Goal: Transaction & Acquisition: Purchase product/service

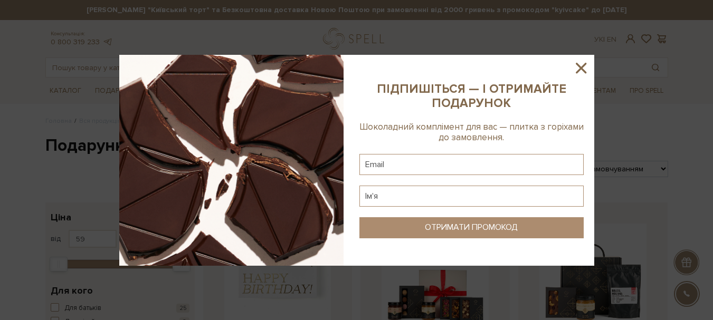
drag, startPoint x: 583, startPoint y: 69, endPoint x: 553, endPoint y: 70, distance: 30.1
click at [582, 69] on icon at bounding box center [581, 68] width 18 height 18
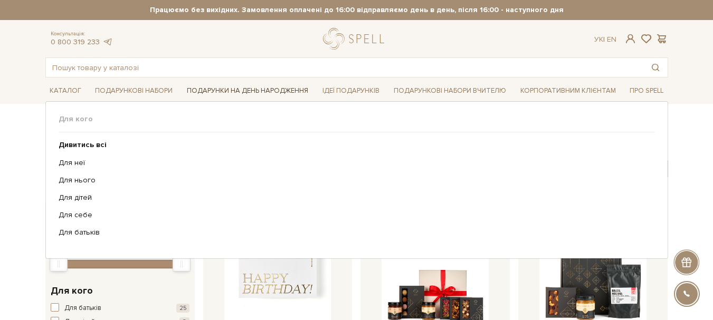
click at [239, 89] on link "Подарунки на День народження" at bounding box center [247, 91] width 130 height 16
click at [71, 160] on link "Для неї" at bounding box center [353, 162] width 588 height 9
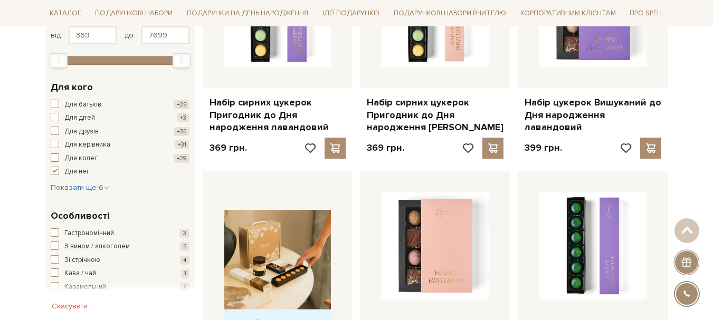
click at [54, 158] on span "button" at bounding box center [55, 157] width 8 height 8
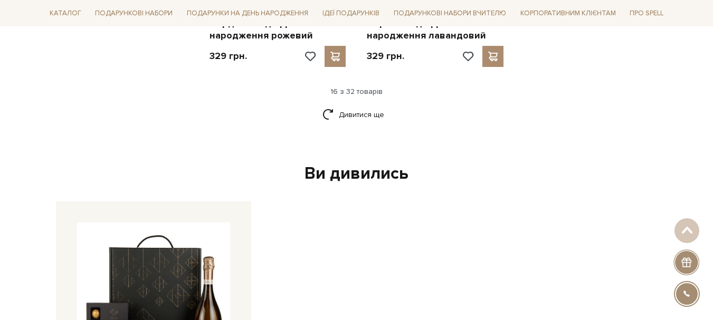
scroll to position [1530, 0]
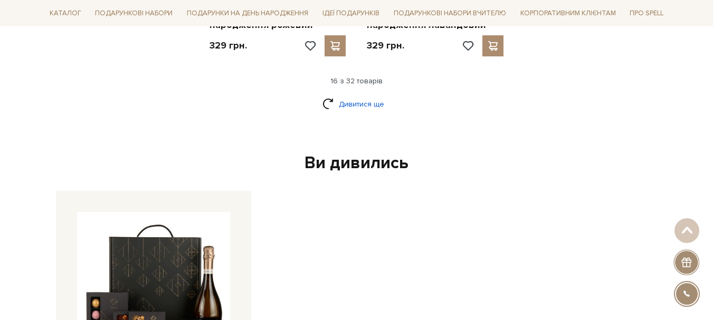
click at [378, 104] on link "Дивитися ще" at bounding box center [356, 104] width 69 height 18
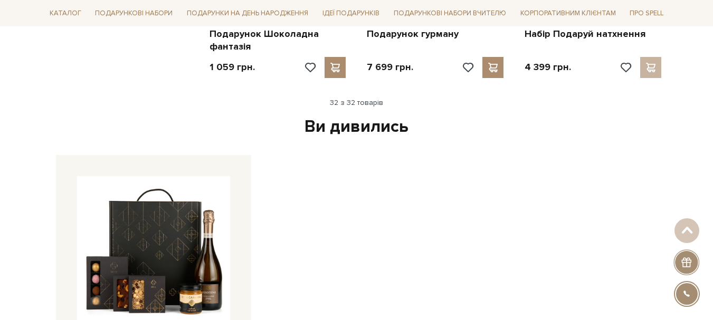
scroll to position [2795, 0]
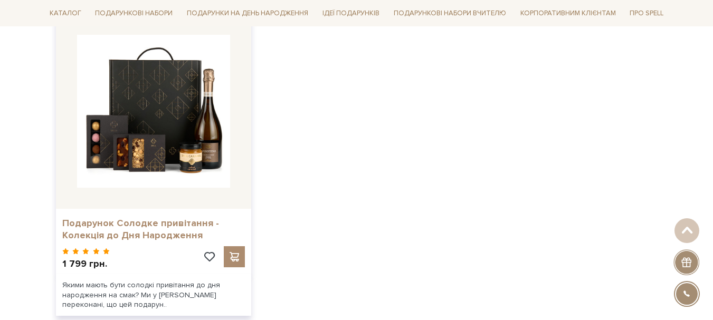
click at [154, 235] on link "Подарунок Солодке привітання - Колекція до Дня Народження" at bounding box center [153, 229] width 182 height 25
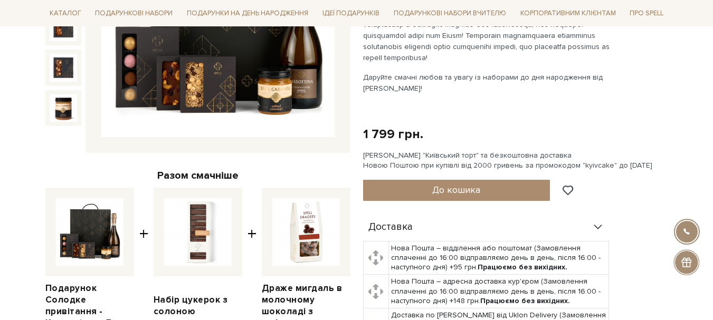
scroll to position [158, 0]
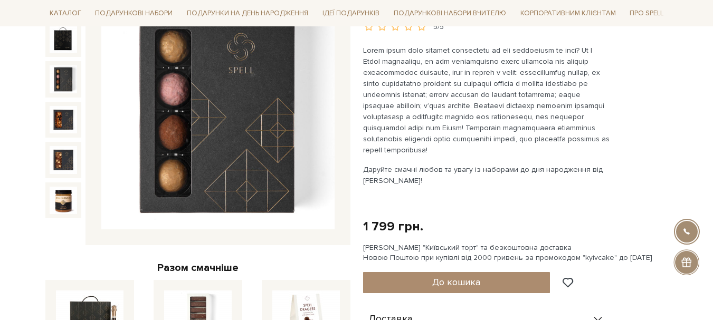
click at [69, 79] on img at bounding box center [63, 78] width 27 height 27
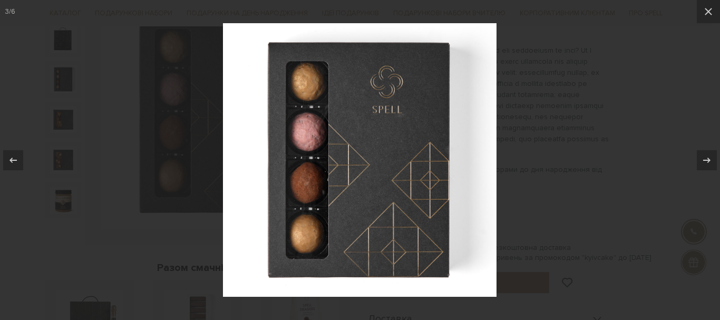
click at [592, 104] on div at bounding box center [360, 160] width 720 height 320
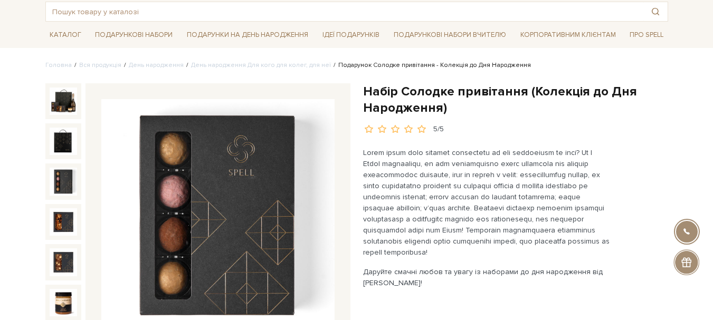
scroll to position [53, 0]
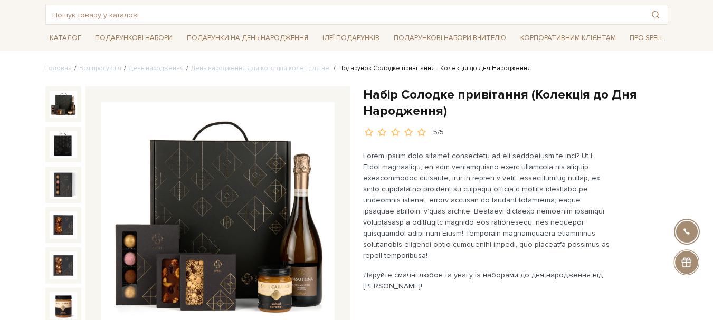
click at [57, 106] on img at bounding box center [63, 104] width 27 height 27
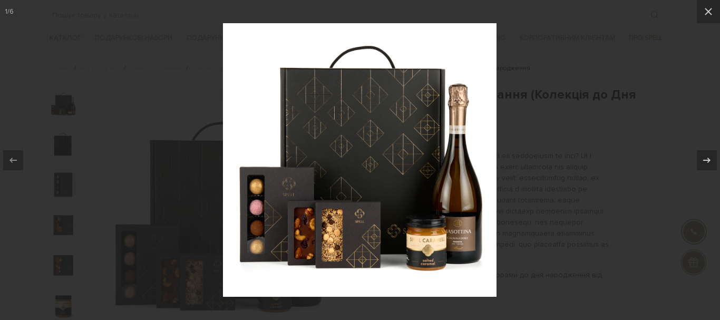
click at [684, 124] on div at bounding box center [360, 160] width 720 height 320
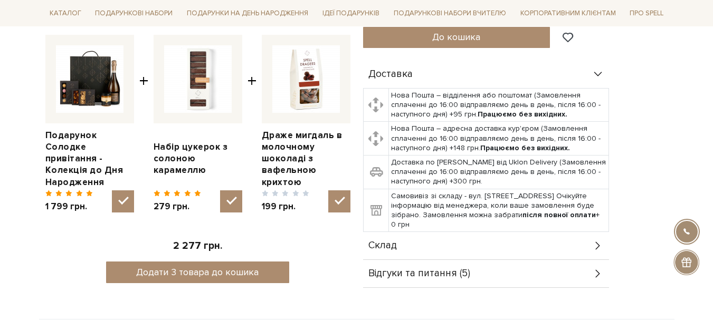
scroll to position [422, 0]
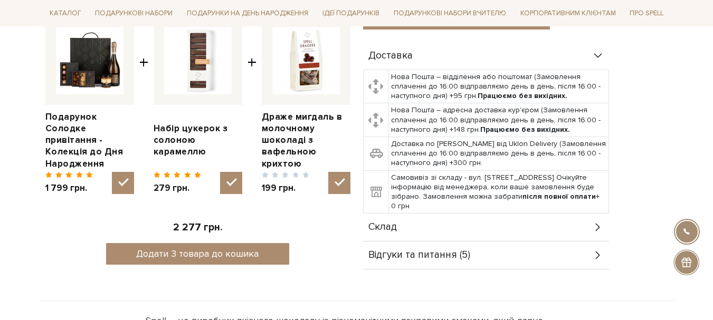
click at [393, 216] on div "Склад" at bounding box center [486, 227] width 246 height 27
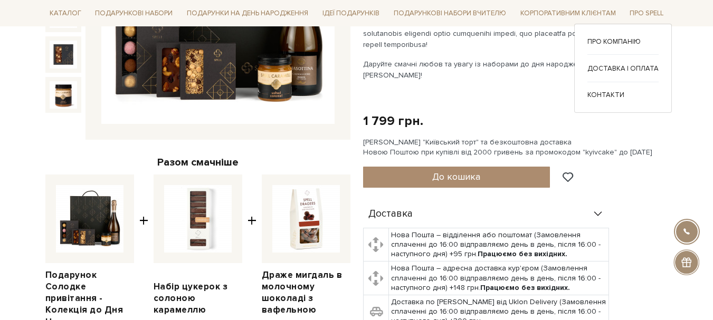
scroll to position [105, 0]
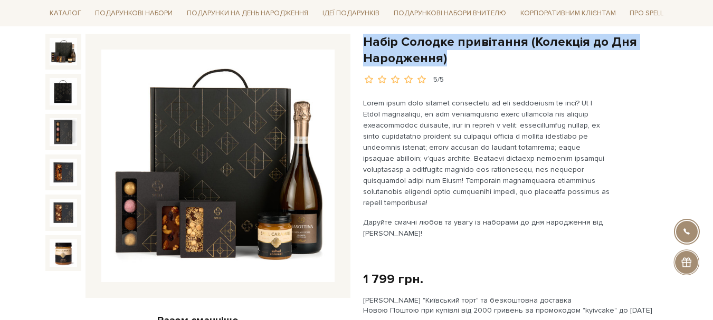
drag, startPoint x: 367, startPoint y: 38, endPoint x: 476, endPoint y: 59, distance: 110.6
click at [476, 59] on h1 "Набір Солодке привітання (Колекція до Дня Народження)" at bounding box center [515, 50] width 305 height 33
click at [456, 61] on h1 "Набір Солодке привітання (Колекція до Дня Народження)" at bounding box center [515, 50] width 305 height 33
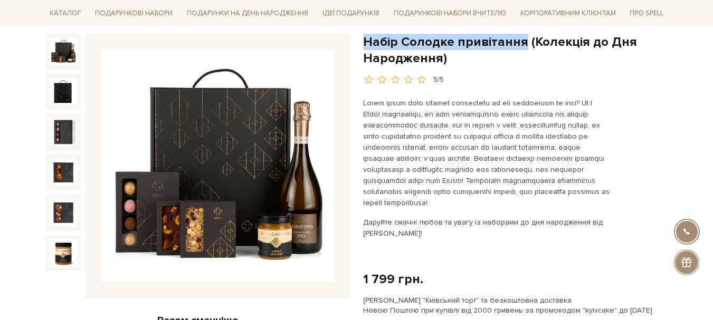
drag, startPoint x: 363, startPoint y: 41, endPoint x: 517, endPoint y: 44, distance: 154.0
click at [518, 44] on h1 "Набір Солодке привітання (Колекція до Дня Народження)" at bounding box center [515, 50] width 305 height 33
copy h1 "Набір Солодке привітання"
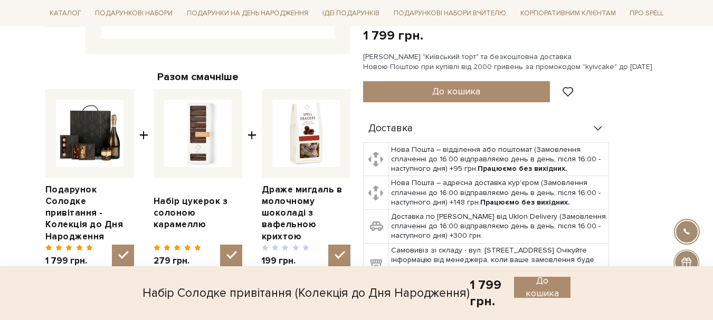
scroll to position [211, 0]
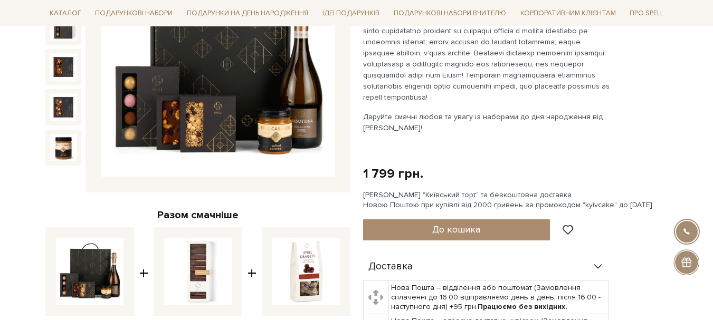
click at [140, 94] on img at bounding box center [217, 60] width 233 height 233
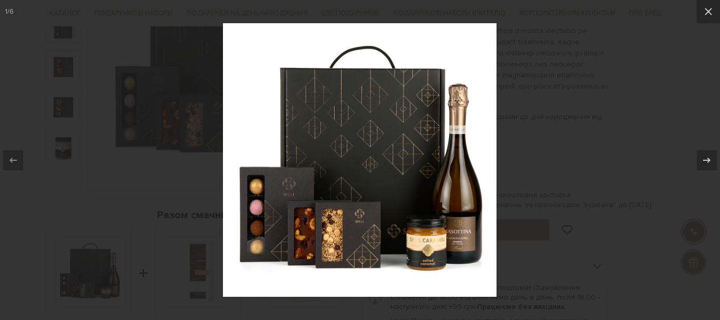
click at [646, 51] on div at bounding box center [360, 160] width 720 height 320
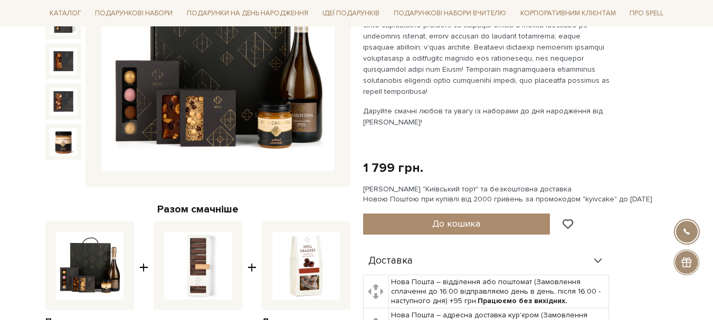
scroll to position [211, 0]
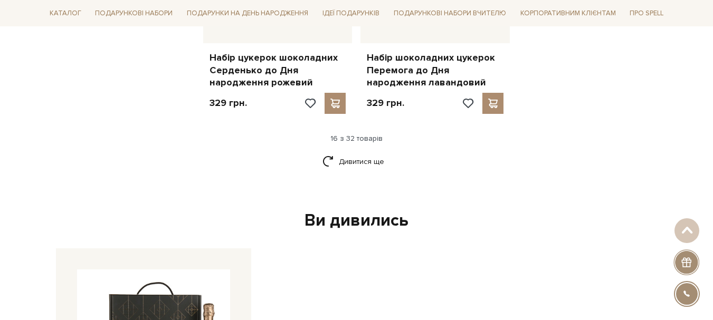
scroll to position [1477, 0]
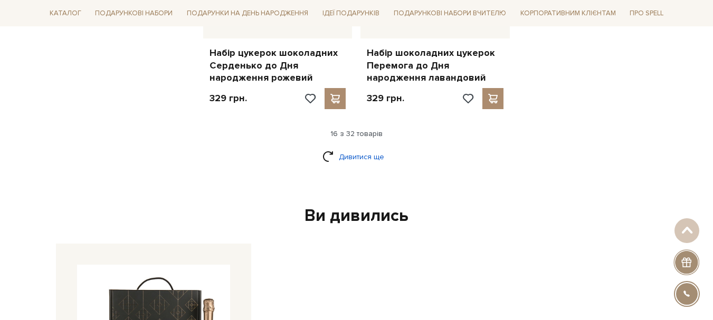
click at [349, 160] on link "Дивитися ще" at bounding box center [356, 157] width 69 height 18
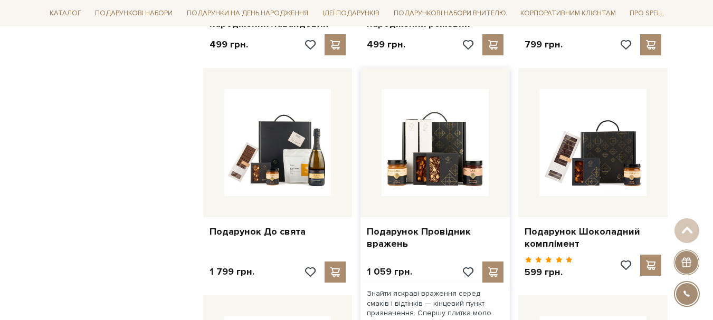
scroll to position [2321, 0]
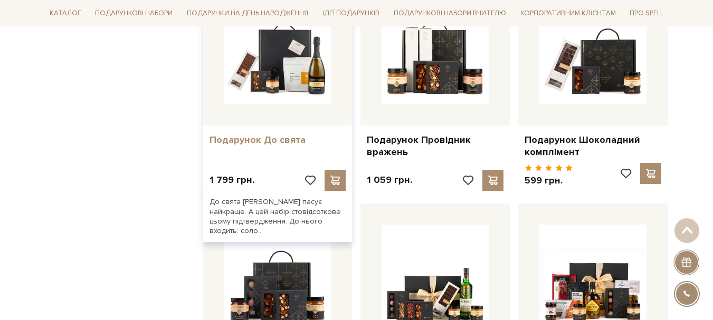
click at [288, 140] on link "Подарунок До свята" at bounding box center [277, 140] width 137 height 12
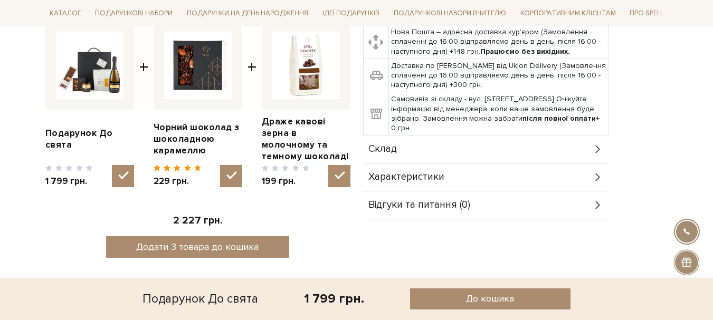
scroll to position [422, 0]
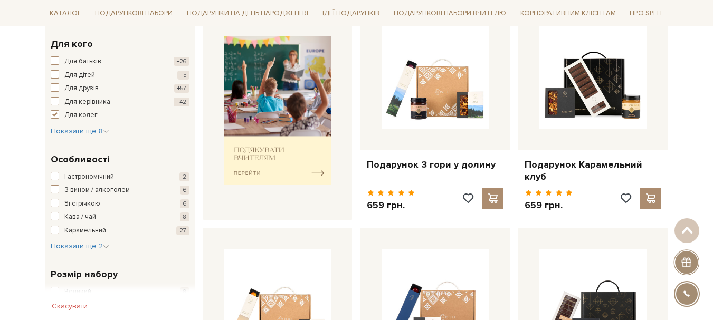
scroll to position [211, 0]
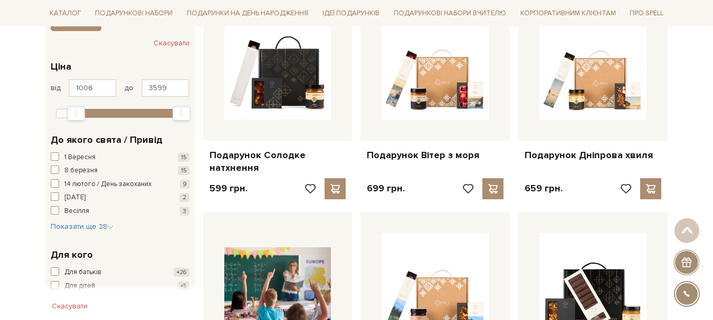
drag, startPoint x: 61, startPoint y: 116, endPoint x: 75, endPoint y: 120, distance: 14.9
click at [78, 118] on div "Min" at bounding box center [76, 114] width 17 height 14
type input "982"
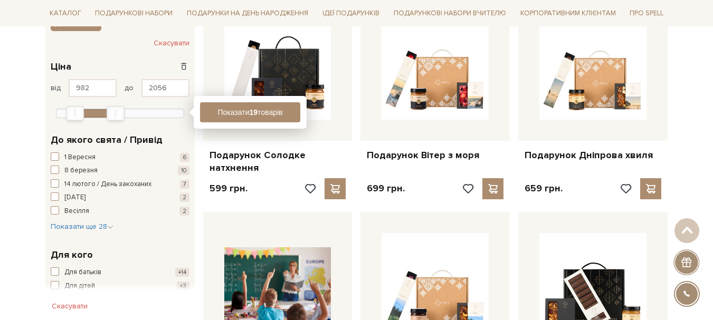
type input "2043"
drag, startPoint x: 181, startPoint y: 114, endPoint x: 114, endPoint y: 122, distance: 67.4
click at [115, 122] on div "982 - 2,1 тис. грн. Ціна від 982 до 2043 599 1,3 тис. 2,1 тис. 2,8 тис. 3,6 тис…" at bounding box center [119, 88] width 149 height 73
click at [243, 117] on button "Показати 11 товарів" at bounding box center [250, 112] width 100 height 20
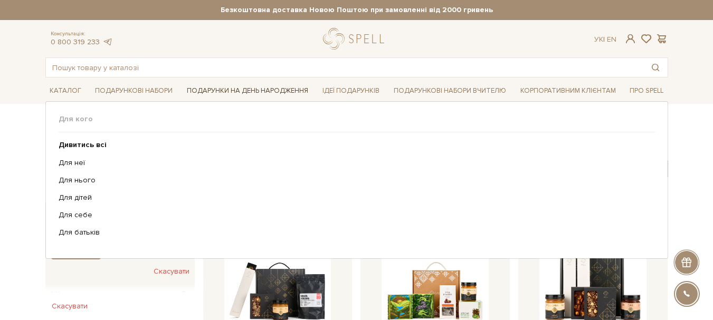
click at [295, 89] on link "Подарунки на День народження" at bounding box center [247, 91] width 130 height 16
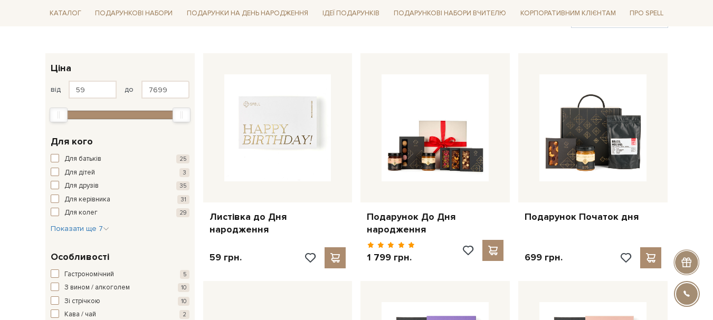
scroll to position [158, 0]
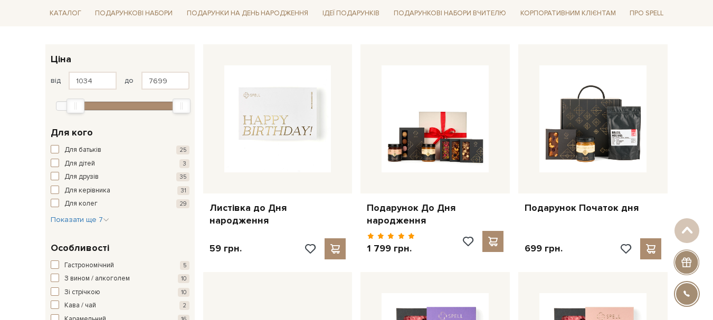
type input "1065"
drag, startPoint x: 61, startPoint y: 110, endPoint x: 78, endPoint y: 110, distance: 16.9
click at [78, 110] on div "Min" at bounding box center [75, 106] width 17 height 14
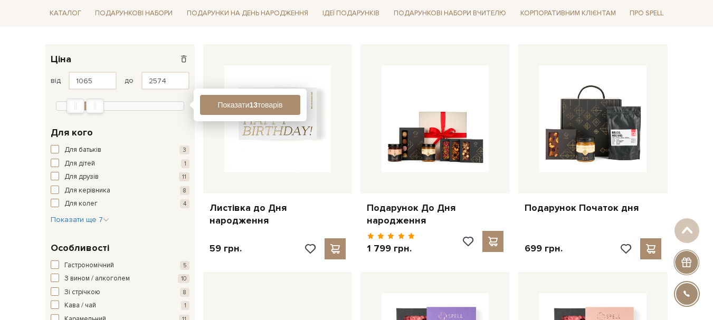
type input "2606"
drag, startPoint x: 171, startPoint y: 107, endPoint x: 92, endPoint y: 114, distance: 80.0
click at [92, 114] on div "1,1 тис. - 2,6 тис. грн. Ціна від 1065 до 2606 59 2 тис. 4 тис. 6 тис. 8 тис. П…" at bounding box center [119, 80] width 149 height 73
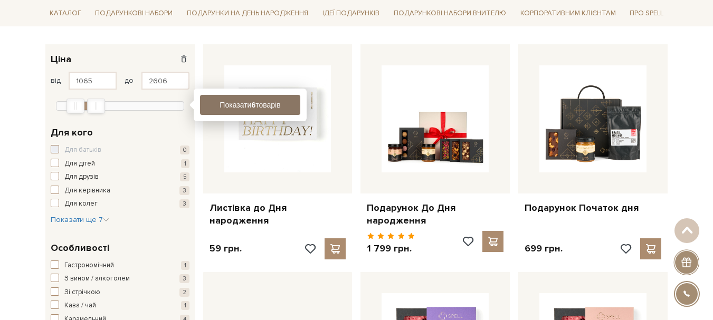
click at [246, 106] on button "Показати 6 товарів" at bounding box center [250, 105] width 100 height 20
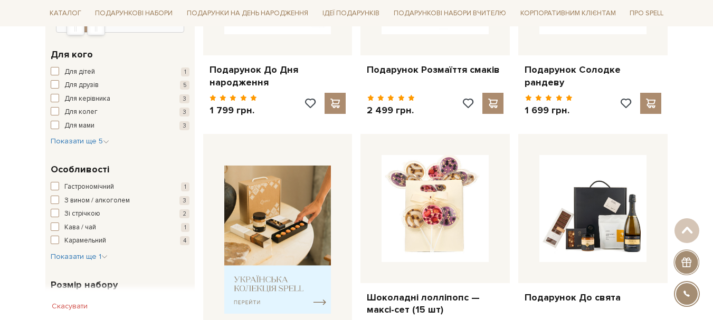
scroll to position [264, 0]
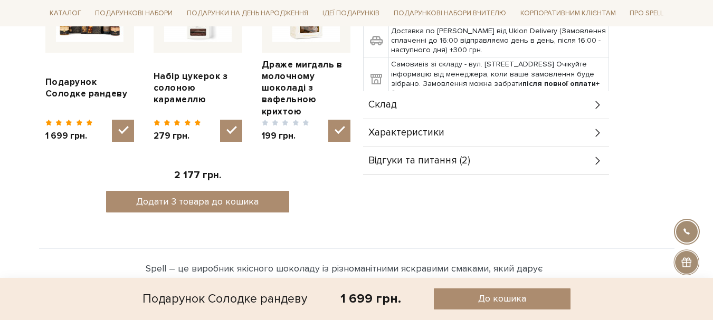
scroll to position [475, 0]
click at [421, 91] on div "Склад" at bounding box center [486, 104] width 246 height 27
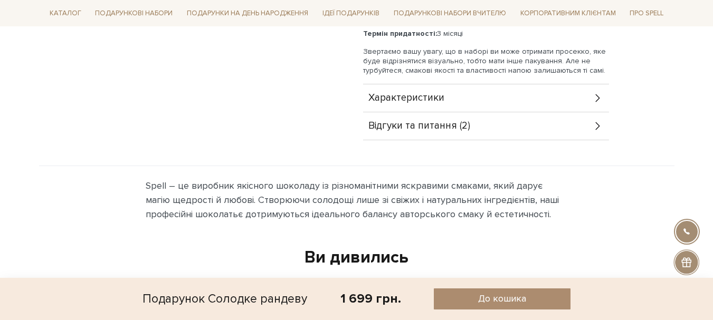
scroll to position [686, 0]
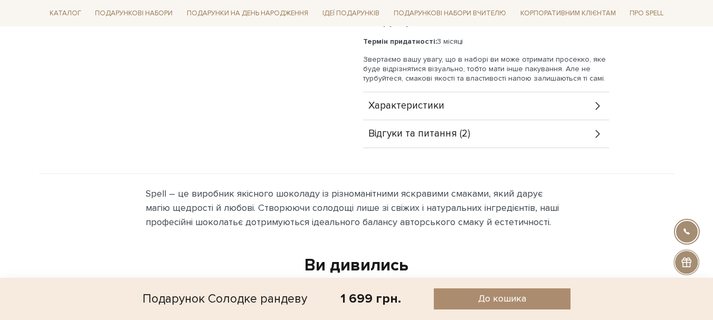
click at [685, 259] on div at bounding box center [686, 262] width 26 height 26
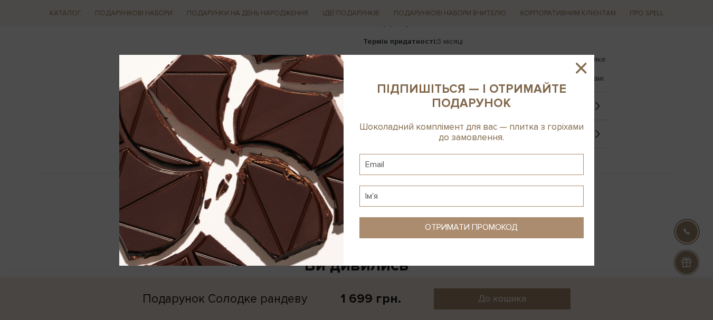
click at [581, 68] on icon at bounding box center [580, 68] width 11 height 11
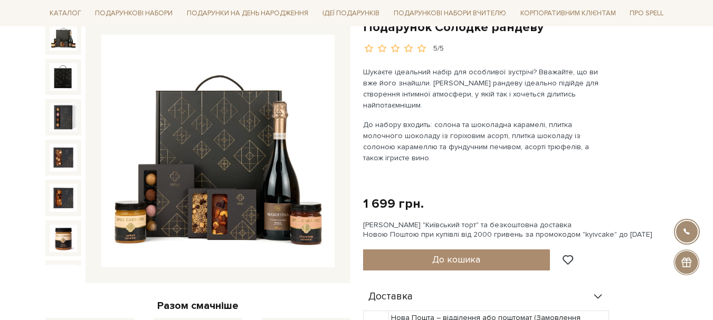
scroll to position [0, 0]
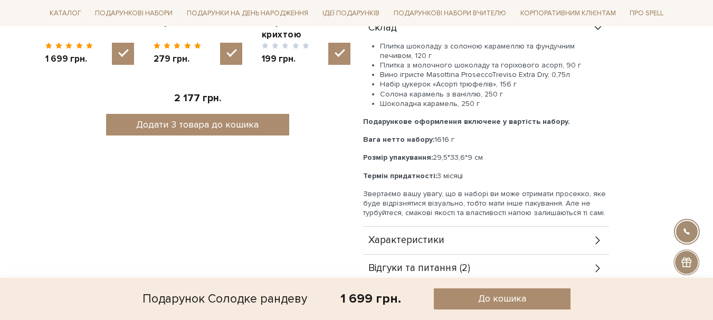
scroll to position [580, 0]
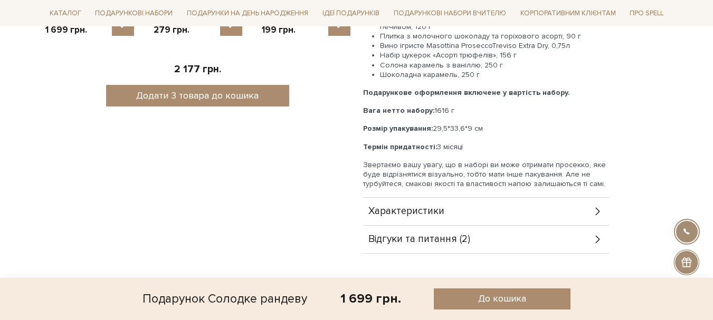
click at [441, 235] on span "Відгуки та питання (2)" at bounding box center [419, 239] width 102 height 9
click at [572, 198] on div "Характеристики" at bounding box center [486, 211] width 246 height 27
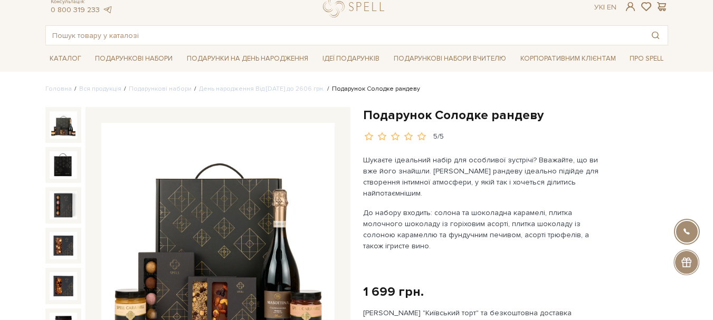
scroll to position [0, 0]
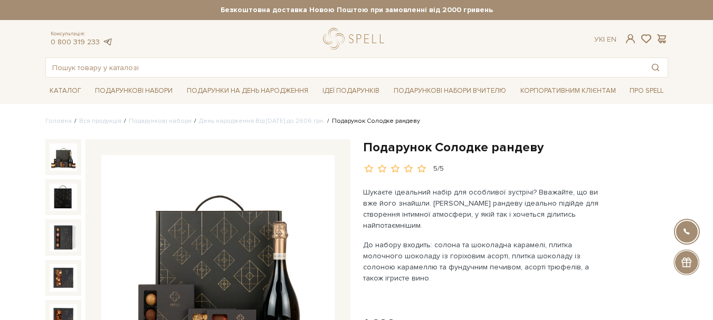
click at [107, 41] on link at bounding box center [107, 41] width 11 height 9
click at [105, 42] on link at bounding box center [107, 41] width 11 height 9
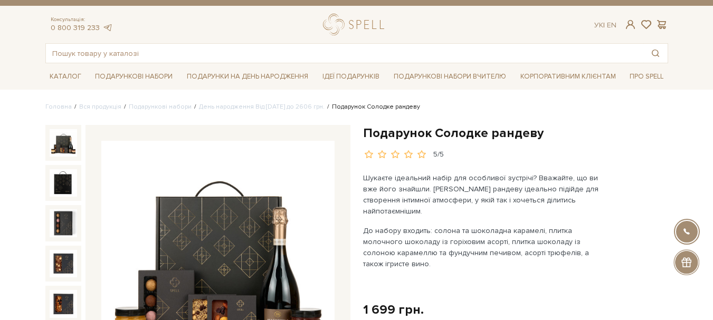
scroll to position [105, 0]
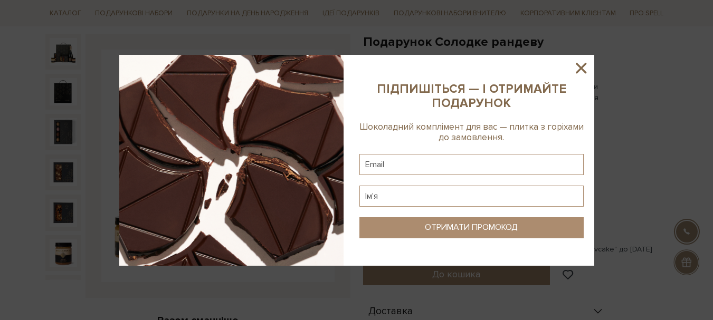
click at [585, 62] on icon at bounding box center [581, 68] width 18 height 18
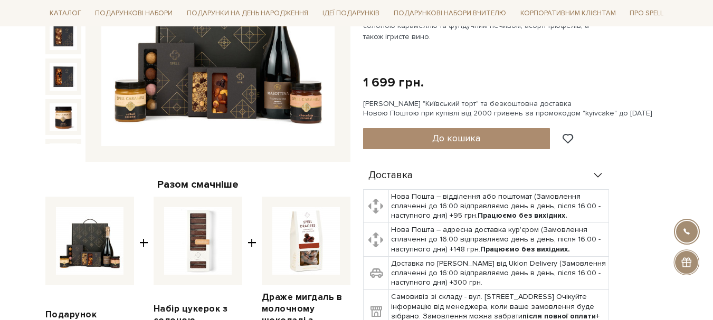
scroll to position [211, 0]
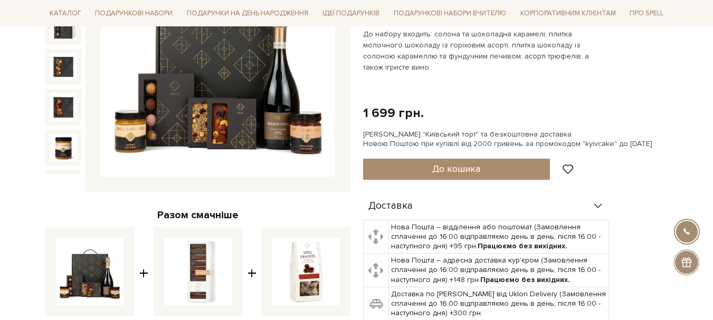
click at [196, 126] on img at bounding box center [217, 60] width 233 height 233
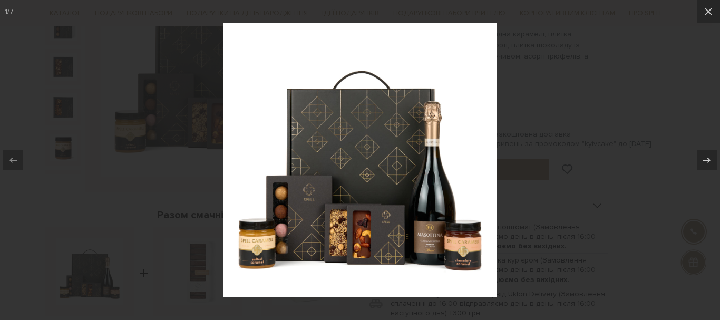
click at [661, 99] on div at bounding box center [360, 160] width 720 height 320
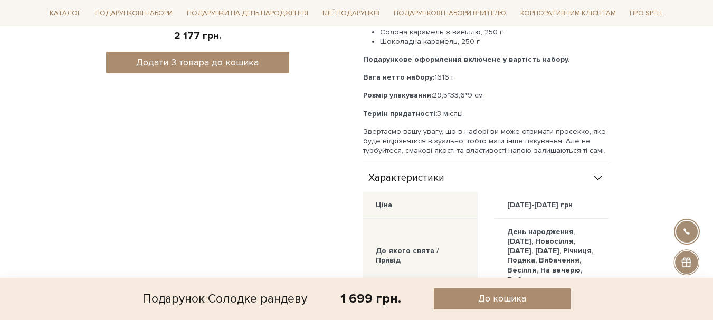
scroll to position [633, 0]
